Goal: Check status: Check status

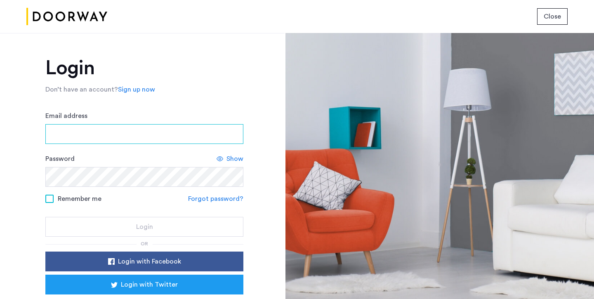
click at [204, 134] on input "Email address" at bounding box center [144, 134] width 198 height 20
type input "**********"
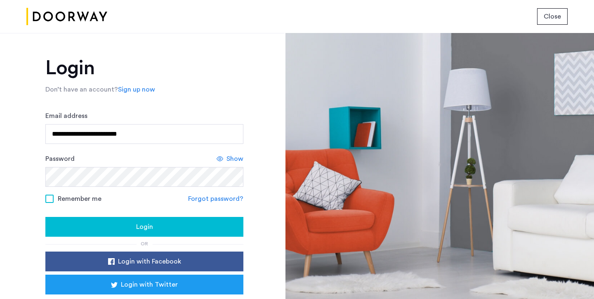
click at [236, 163] on span "Show" at bounding box center [234, 159] width 17 height 10
click at [87, 223] on div "Login" at bounding box center [144, 227] width 185 height 10
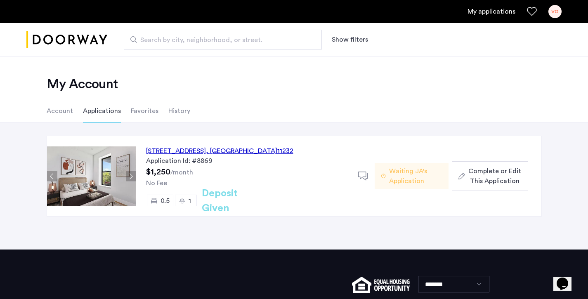
click at [408, 173] on span "Waiting JA's Application" at bounding box center [415, 176] width 53 height 20
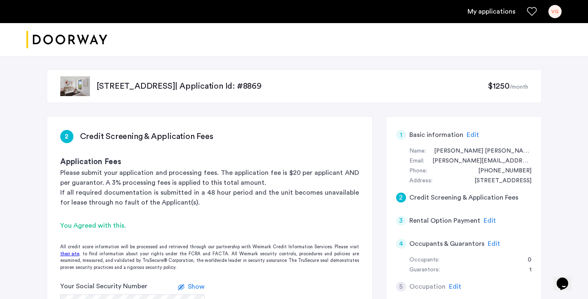
drag, startPoint x: 587, startPoint y: 57, endPoint x: 587, endPoint y: 97, distance: 40.4
click at [587, 97] on div "122 29th Street, Unit 6MR, Brooklyn, NY 11232 | Application Id: #8869 $1250 /mo…" at bounding box center [294, 302] width 588 height 493
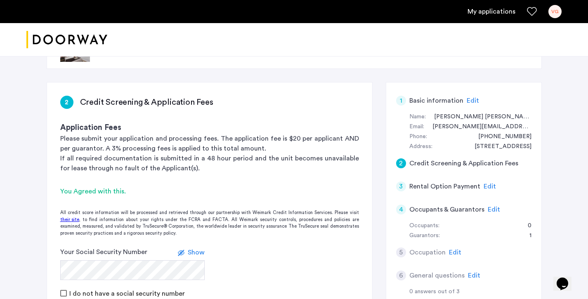
scroll to position [17, 0]
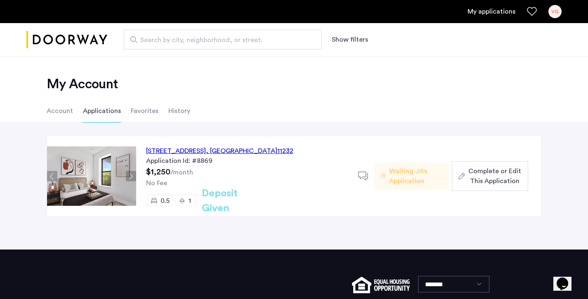
click at [488, 170] on span "Complete or Edit This Application" at bounding box center [494, 176] width 53 height 20
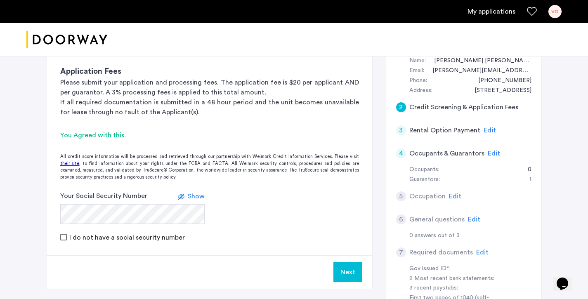
scroll to position [141, 0]
